Goal: Contribute content

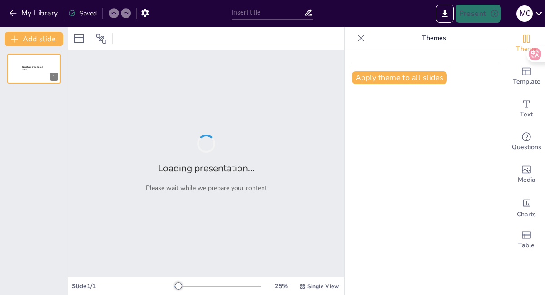
type input "¡A Despertar! Tu Rutina Diaria con Verbos Reflexivos"
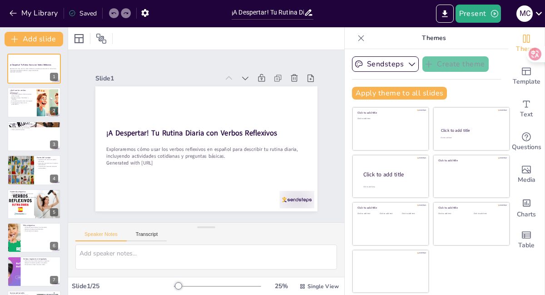
checkbox input "true"
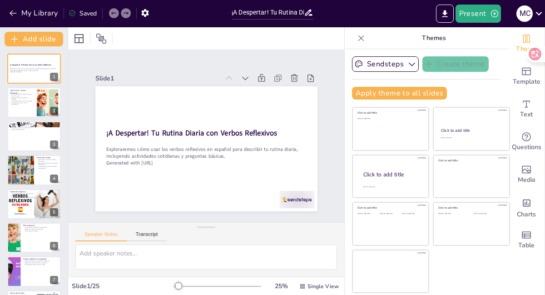
checkbox input "true"
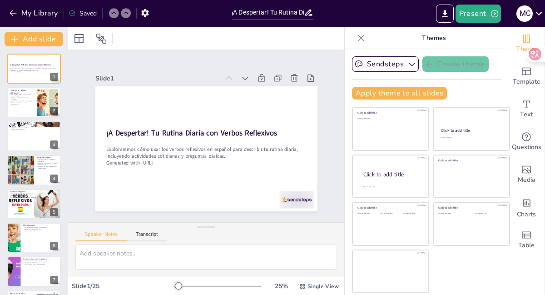
checkbox input "true"
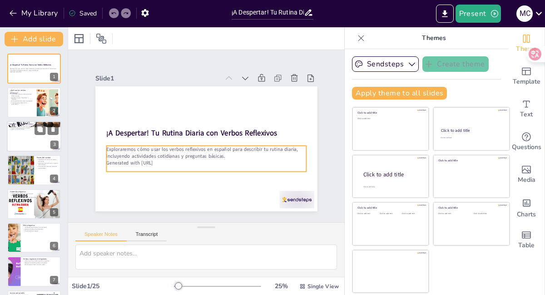
checkbox input "true"
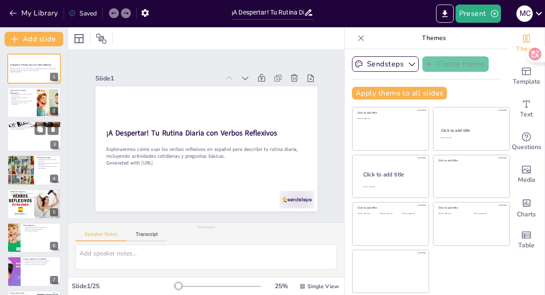
checkbox input "true"
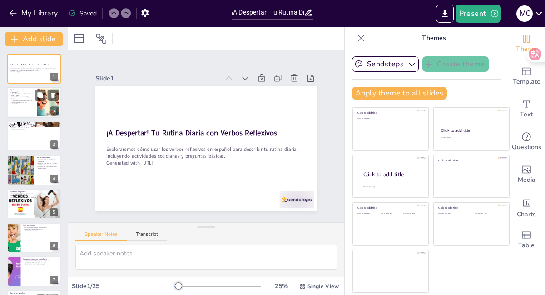
checkbox input "true"
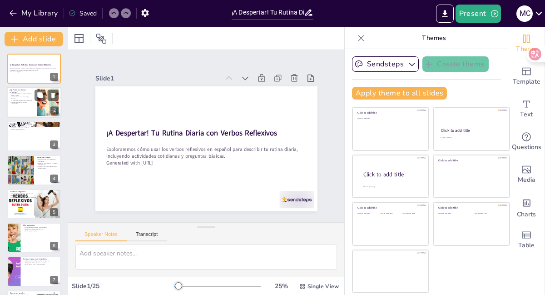
checkbox input "true"
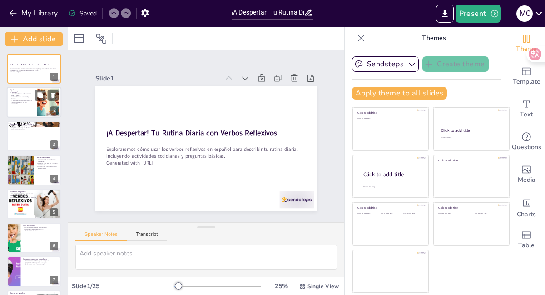
click at [39, 104] on div at bounding box center [48, 103] width 49 height 28
type textarea "La definición de verbos reflexivos es crucial para entender cómo funcionan en l…"
checkbox input "true"
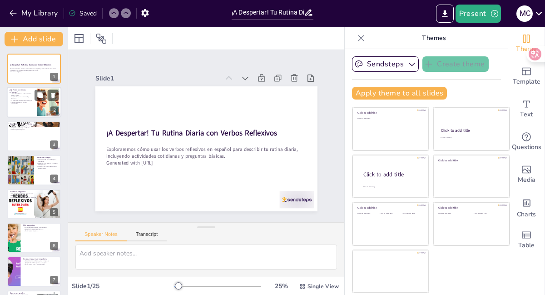
checkbox input "true"
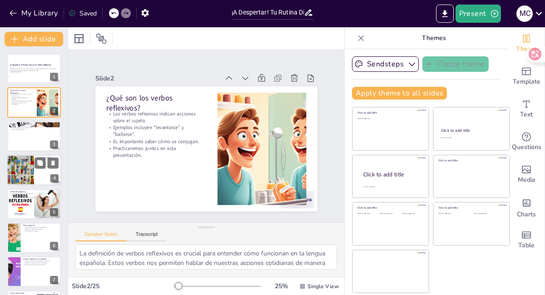
checkbox input "true"
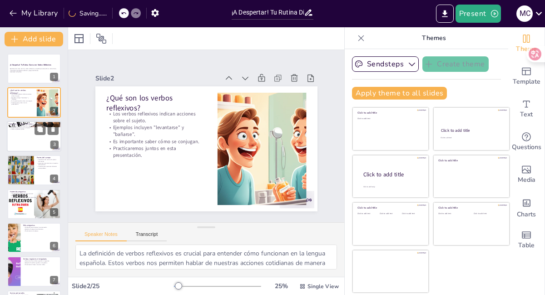
checkbox input "true"
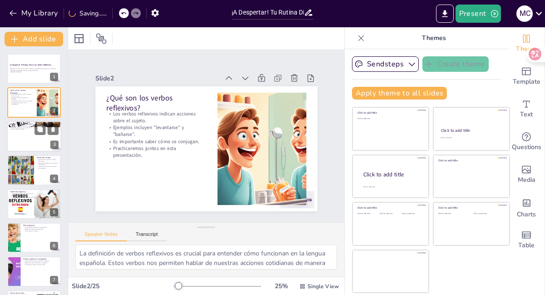
checkbox input "true"
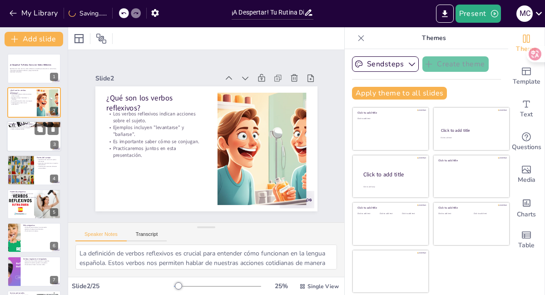
click at [24, 146] on div at bounding box center [34, 136] width 55 height 31
type textarea "Al aprender ejemplos en diferentes personas, los participantes pueden ver cómo …"
checkbox input "true"
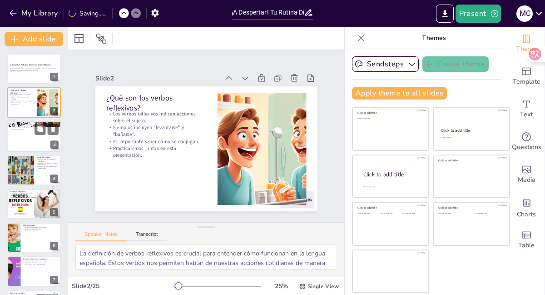
checkbox input "true"
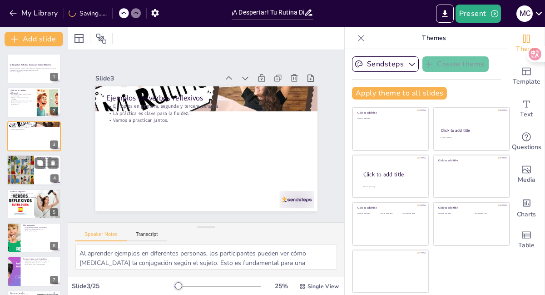
checkbox input "true"
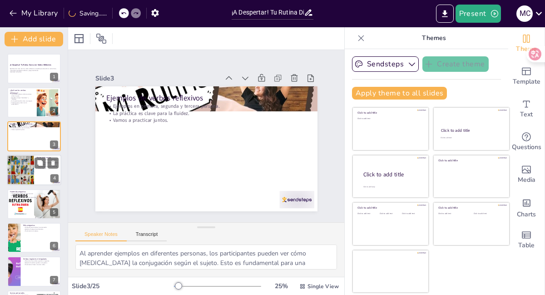
checkbox input "true"
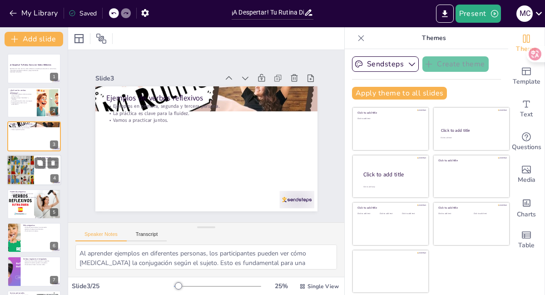
click at [26, 168] on div at bounding box center [20, 169] width 39 height 31
type textarea "Conocer el vocabulario relacionado con las partes del cuerpo es fundamental par…"
checkbox input "true"
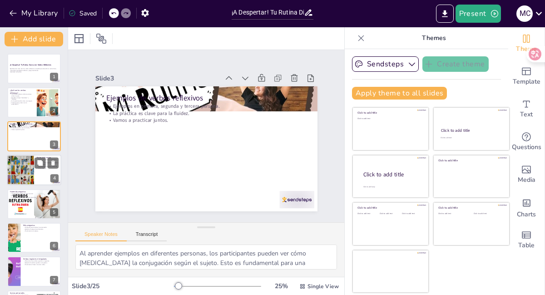
checkbox input "true"
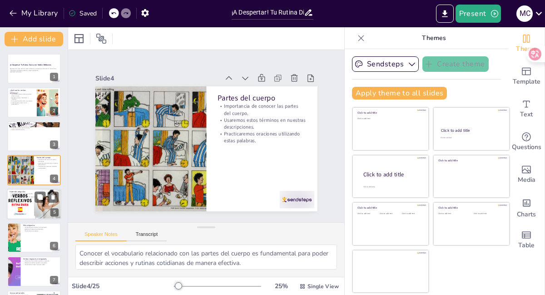
checkbox input "true"
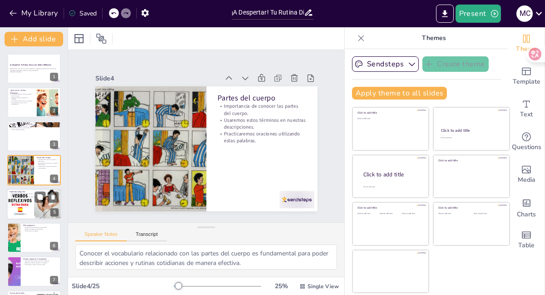
checkbox input "true"
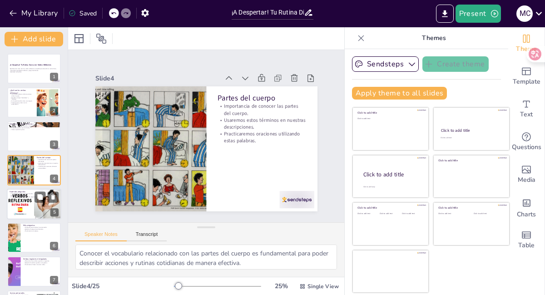
checkbox input "true"
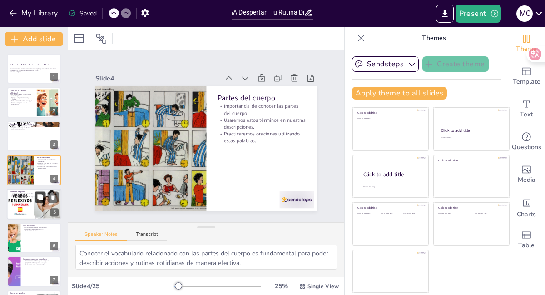
checkbox input "true"
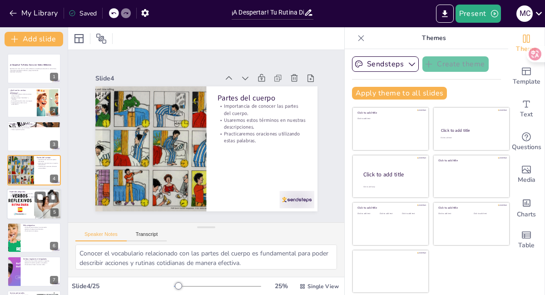
checkbox input "true"
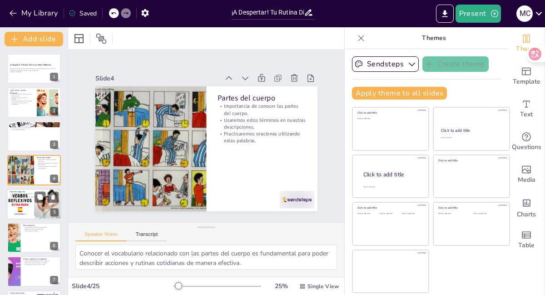
click at [24, 204] on div at bounding box center [34, 204] width 55 height 41
type textarea "Las preguntas son herramientas clave para establecer conexiones y mantener conv…"
checkbox input "true"
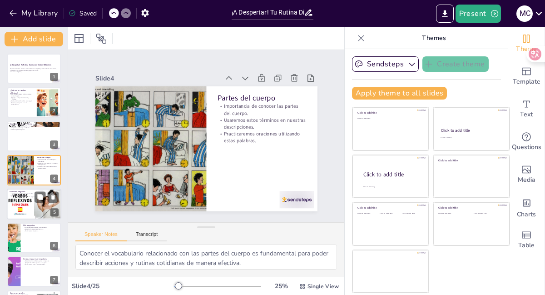
checkbox input "true"
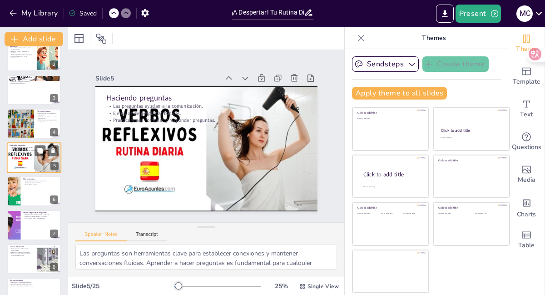
scroll to position [48, 0]
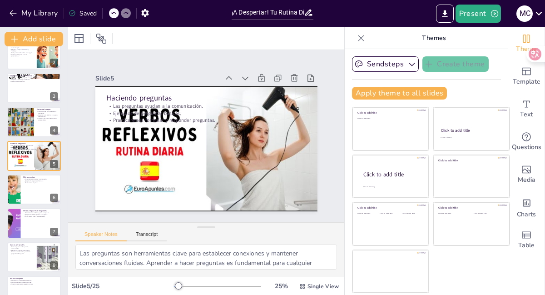
checkbox input "true"
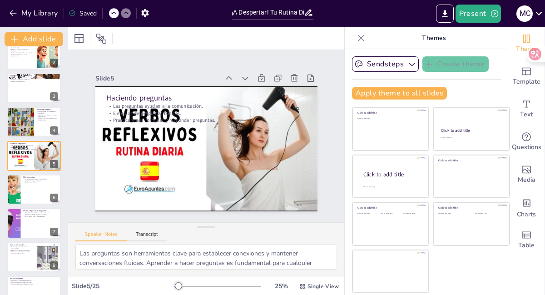
checkbox input "true"
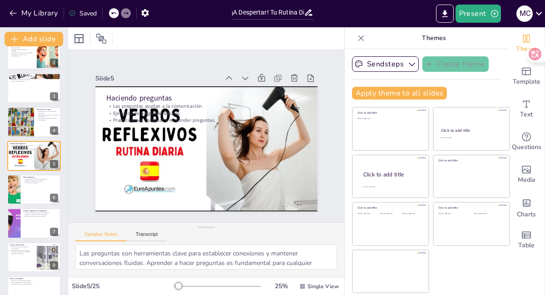
checkbox input "true"
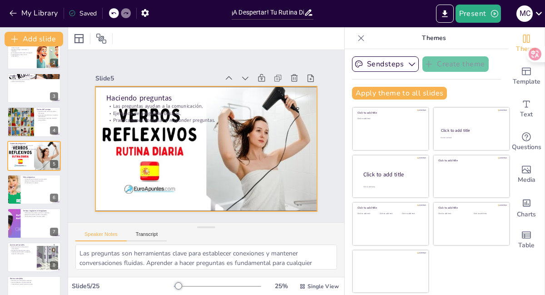
checkbox input "true"
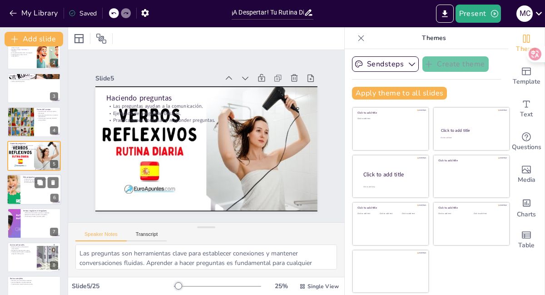
checkbox input "true"
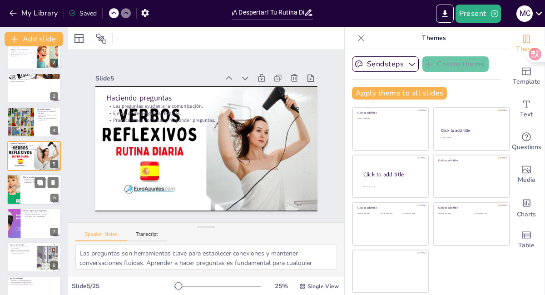
click at [28, 199] on div at bounding box center [34, 189] width 55 height 31
type textarea "Tener un repertorio de preguntas ayuda a los estudiantes a mantener conversacio…"
checkbox input "true"
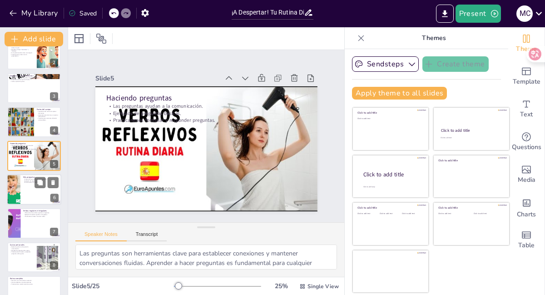
checkbox input "true"
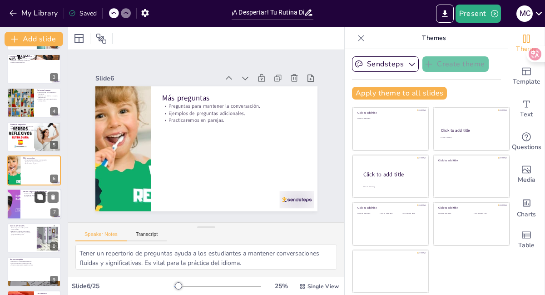
checkbox input "true"
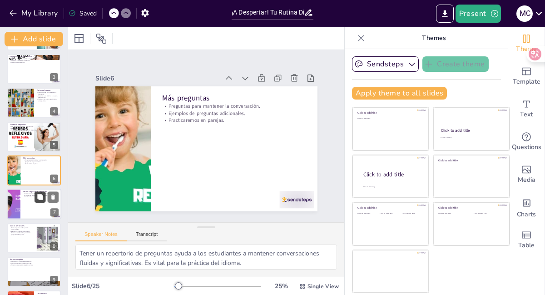
checkbox input "true"
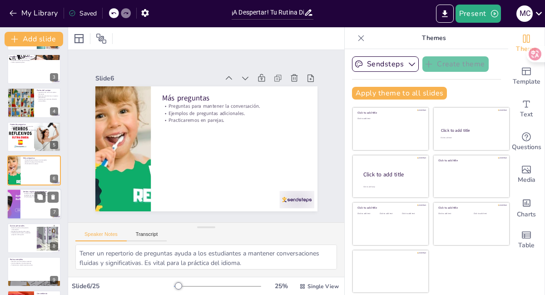
checkbox input "true"
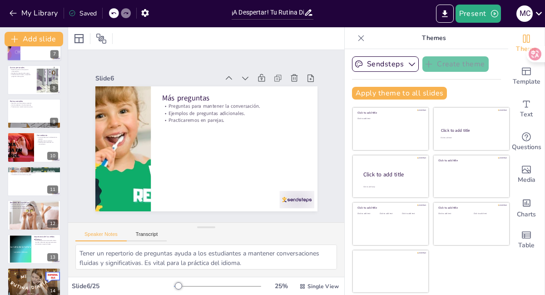
checkbox input "true"
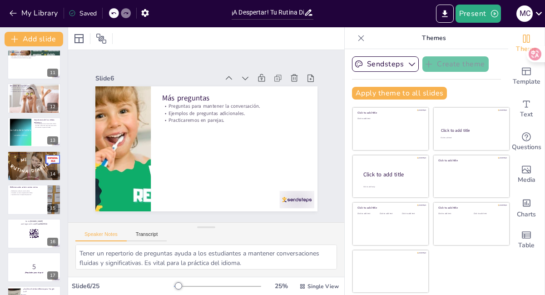
checkbox input "true"
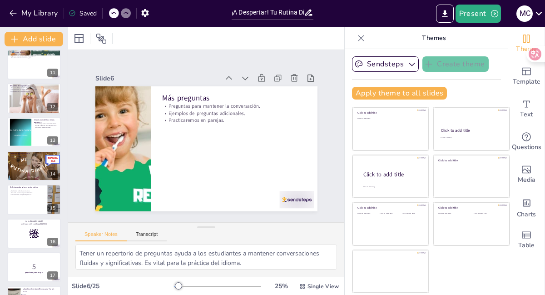
checkbox input "true"
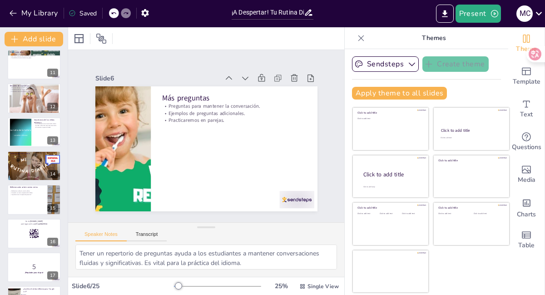
scroll to position [607, 0]
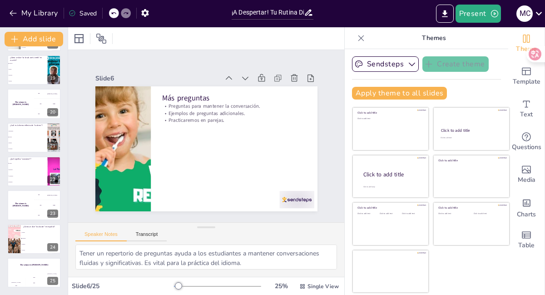
checkbox input "true"
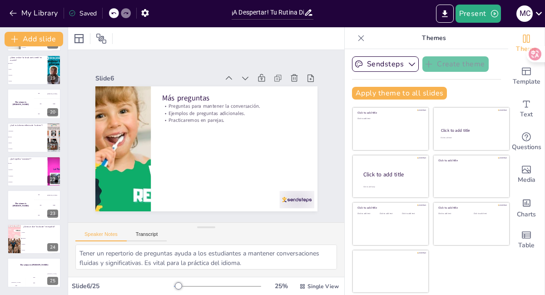
checkbox input "true"
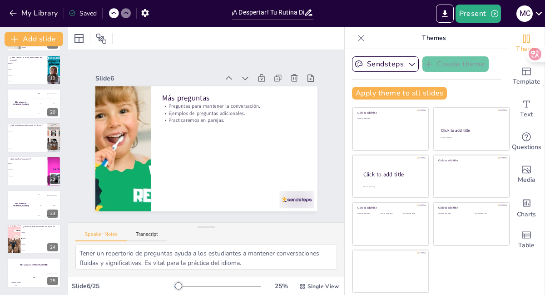
click at [361, 36] on icon at bounding box center [361, 38] width 9 height 9
checkbox input "true"
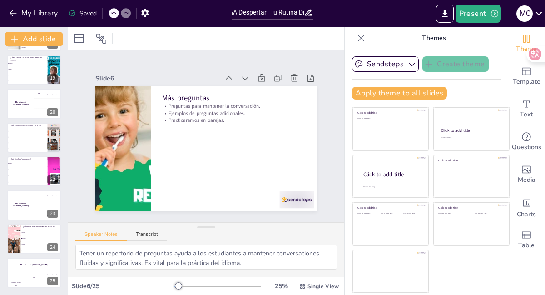
checkbox input "true"
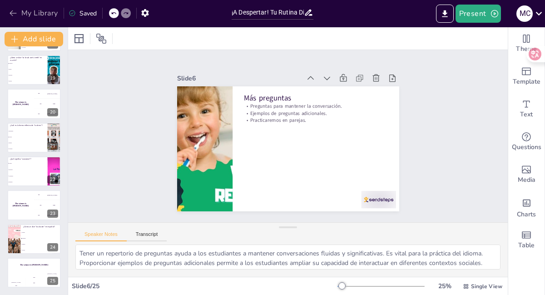
click at [7, 11] on button "My Library" at bounding box center [34, 13] width 55 height 15
